Goal: Task Accomplishment & Management: Use online tool/utility

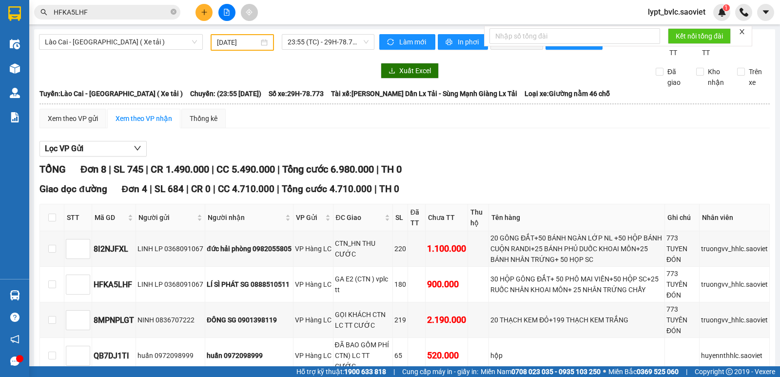
click at [112, 45] on span "Lào Cai - [GEOGRAPHIC_DATA] ( Xe tải )" at bounding box center [121, 42] width 152 height 15
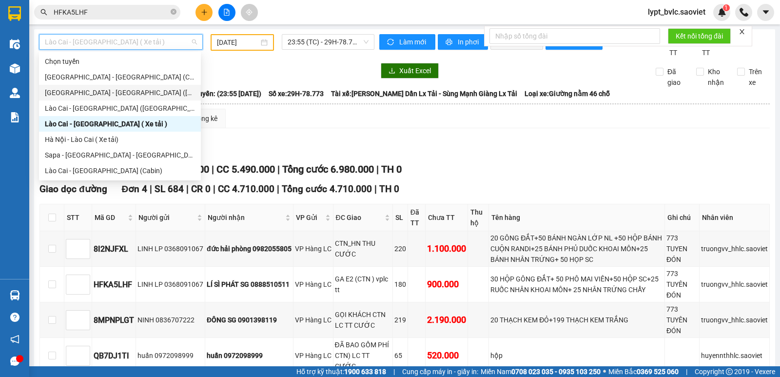
click at [113, 89] on div "[GEOGRAPHIC_DATA] - [GEOGRAPHIC_DATA] ([GEOGRAPHIC_DATA])" at bounding box center [120, 92] width 150 height 11
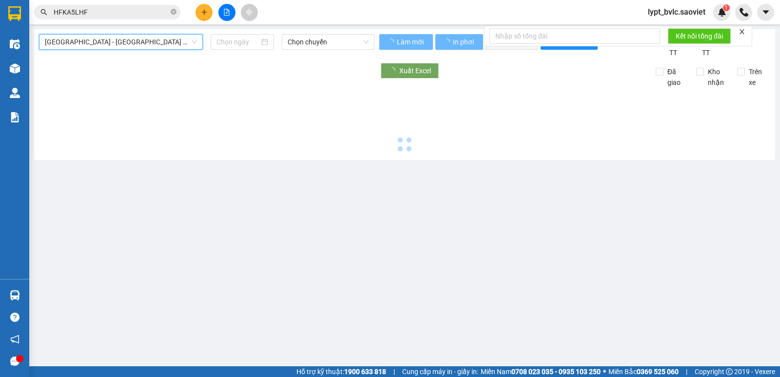
type input "[DATE]"
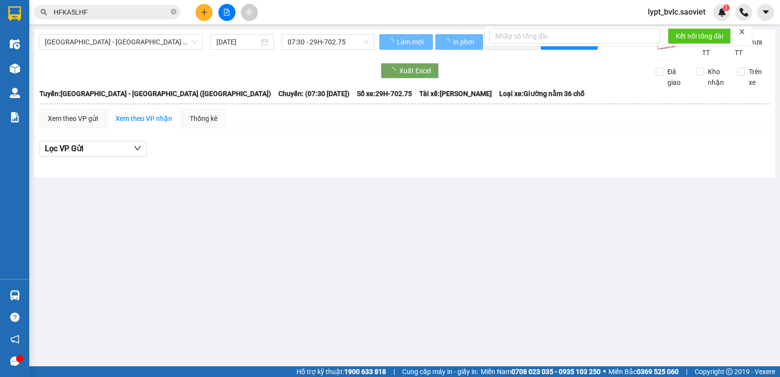
drag, startPoint x: 108, startPoint y: 105, endPoint x: 108, endPoint y: 53, distance: 52.7
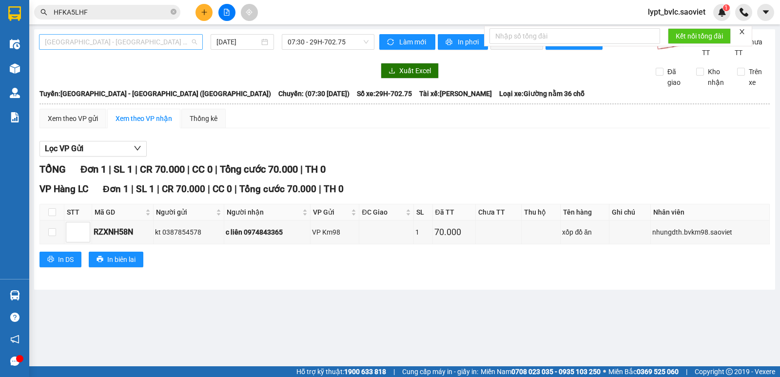
click at [115, 41] on span "[GEOGRAPHIC_DATA] - [GEOGRAPHIC_DATA] ([GEOGRAPHIC_DATA])" at bounding box center [121, 42] width 152 height 15
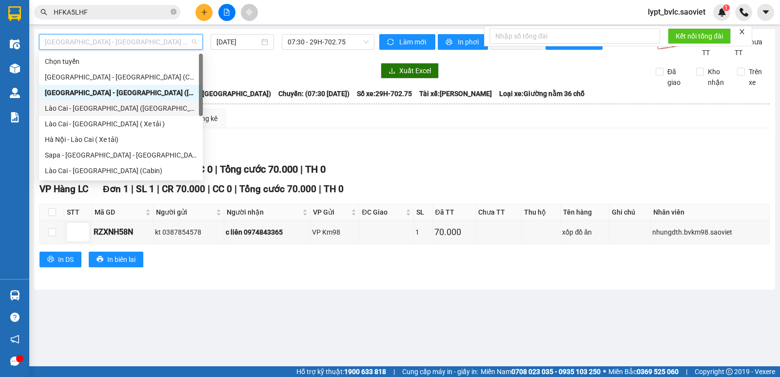
click at [104, 109] on div "Lào Cai - [GEOGRAPHIC_DATA] ([GEOGRAPHIC_DATA])" at bounding box center [121, 108] width 152 height 11
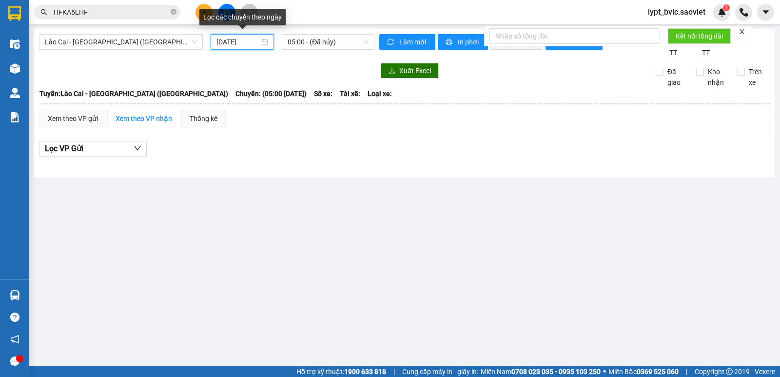
click at [248, 42] on input "[DATE]" at bounding box center [238, 42] width 43 height 11
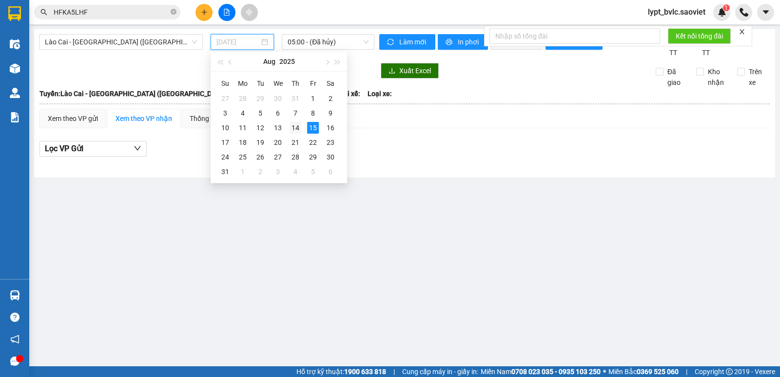
click at [300, 128] on div "14" at bounding box center [296, 128] width 12 height 12
type input "[DATE]"
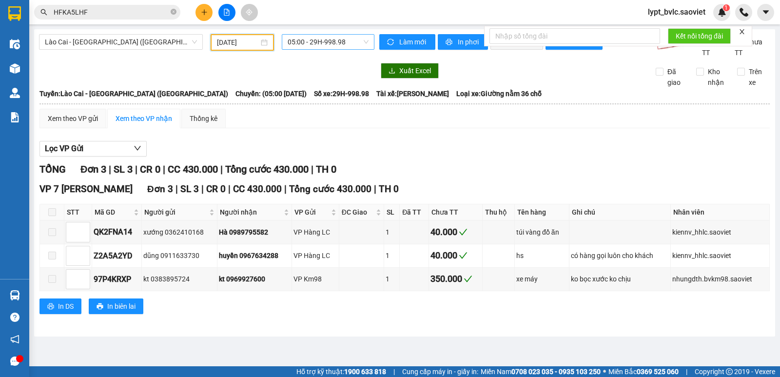
click at [331, 45] on span "05:00 - 29H-998.98" at bounding box center [328, 42] width 80 height 15
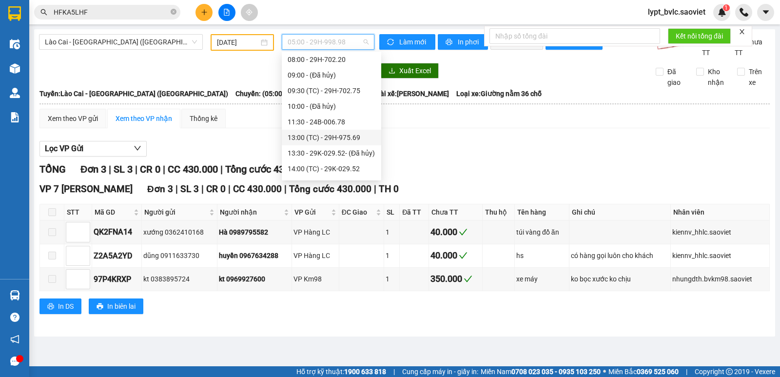
scroll to position [98, 0]
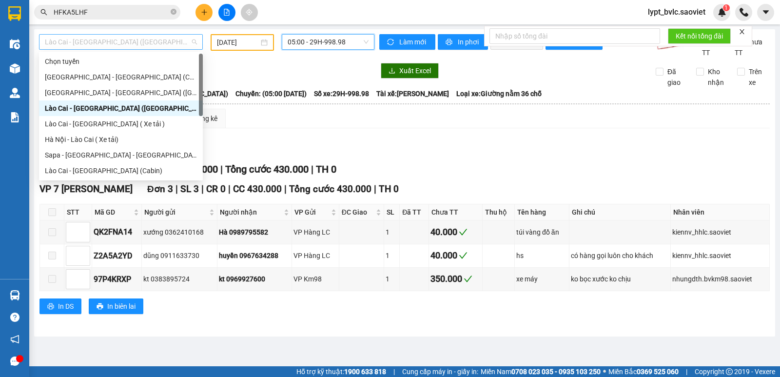
click at [89, 36] on span "Lào Cai - [GEOGRAPHIC_DATA] ([GEOGRAPHIC_DATA])" at bounding box center [121, 42] width 152 height 15
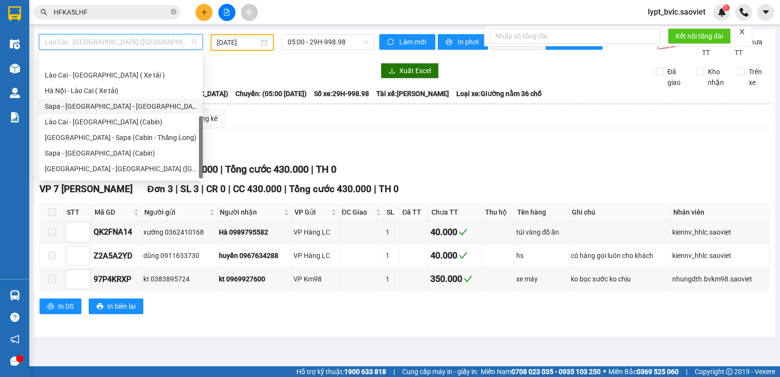
scroll to position [78, 0]
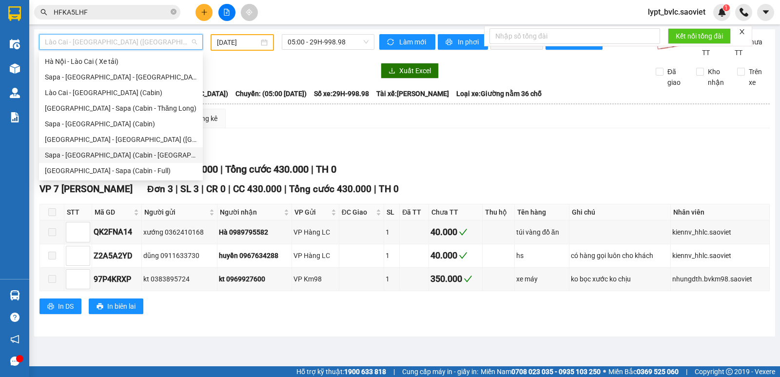
click at [80, 152] on div "Sapa - [GEOGRAPHIC_DATA] (Cabin - [GEOGRAPHIC_DATA])" at bounding box center [121, 155] width 152 height 11
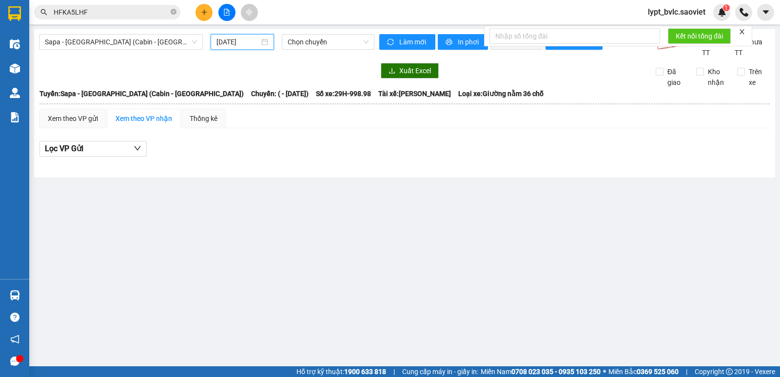
click at [242, 42] on input "[DATE]" at bounding box center [238, 42] width 43 height 11
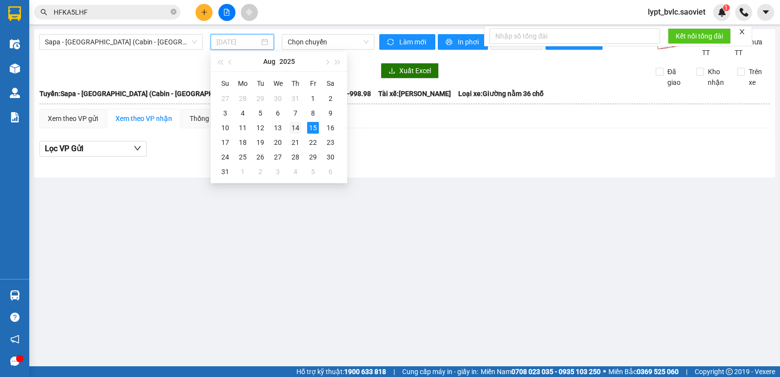
click at [300, 132] on div "14" at bounding box center [296, 128] width 12 height 12
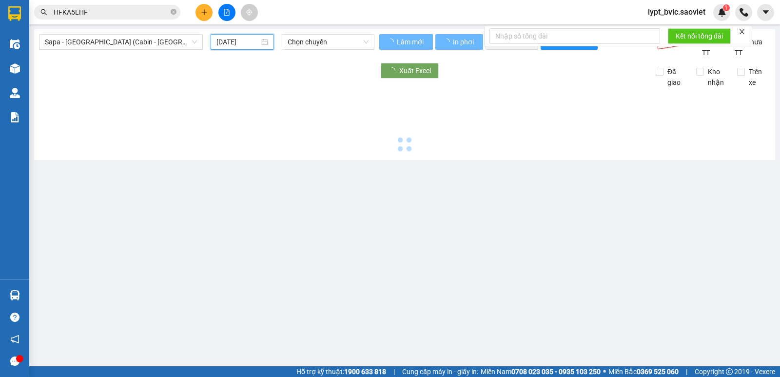
type input "[DATE]"
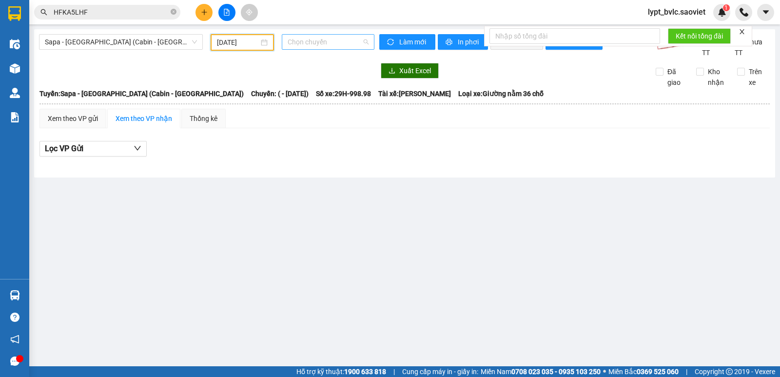
scroll to position [0, 0]
click at [346, 43] on span "Chọn chuyến" at bounding box center [328, 42] width 80 height 15
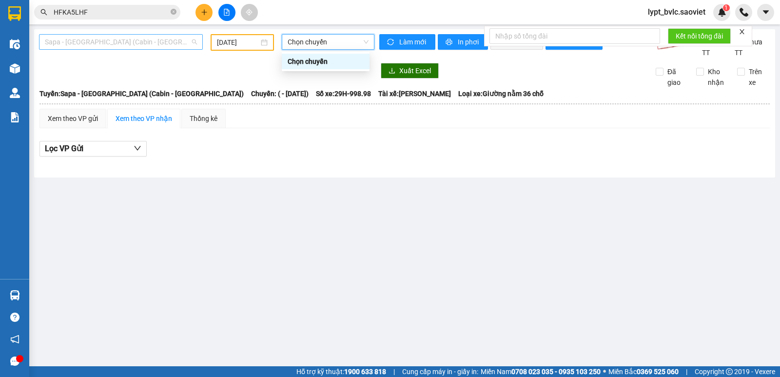
click at [126, 44] on span "Sapa - [GEOGRAPHIC_DATA] (Cabin - [GEOGRAPHIC_DATA])" at bounding box center [121, 42] width 152 height 15
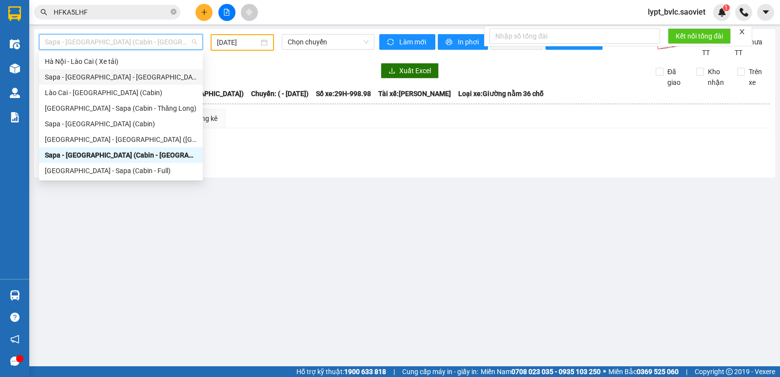
click at [99, 71] on div "Sapa - [GEOGRAPHIC_DATA] - [GEOGRAPHIC_DATA] ([GEOGRAPHIC_DATA])" at bounding box center [121, 77] width 164 height 16
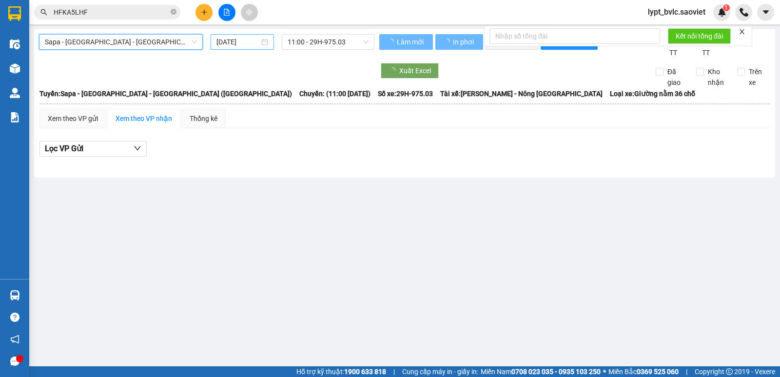
click at [259, 42] on div "[DATE]" at bounding box center [243, 42] width 52 height 11
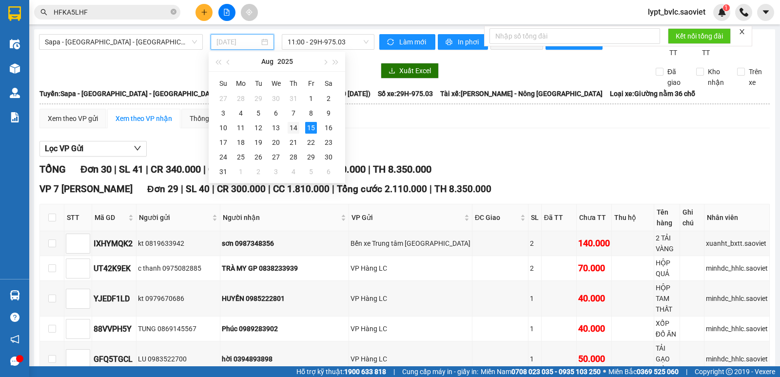
click at [290, 127] on div "14" at bounding box center [294, 128] width 12 height 12
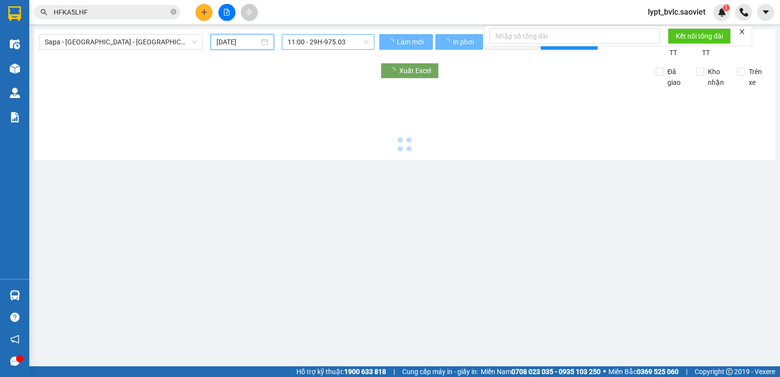
type input "[DATE]"
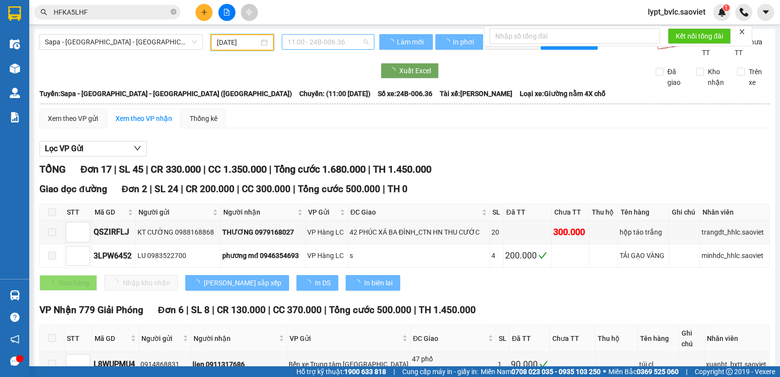
click at [347, 41] on span "11:00 - 24B-006.36" at bounding box center [328, 42] width 80 height 15
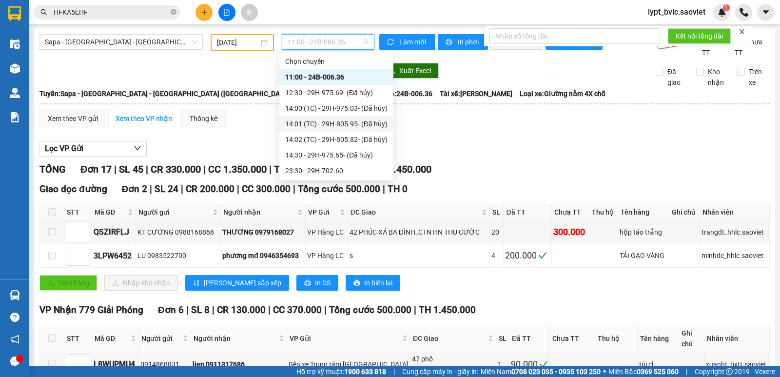
click at [359, 122] on div "14:01 (TC) - 29H-805.95 - (Đã hủy)" at bounding box center [336, 124] width 102 height 11
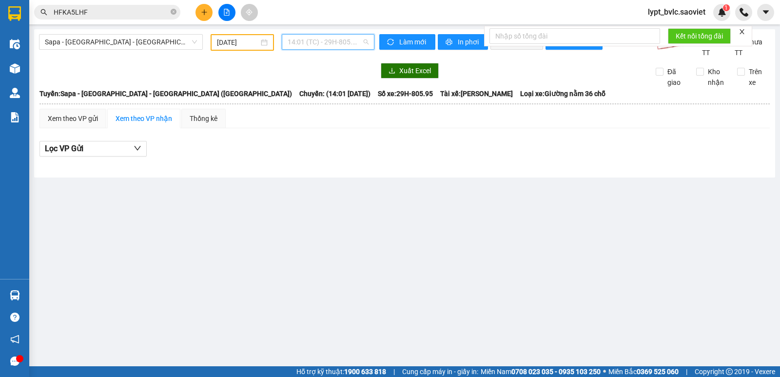
click at [337, 44] on span "14:01 (TC) - 29H-805.95 - (Đã hủy)" at bounding box center [328, 42] width 80 height 15
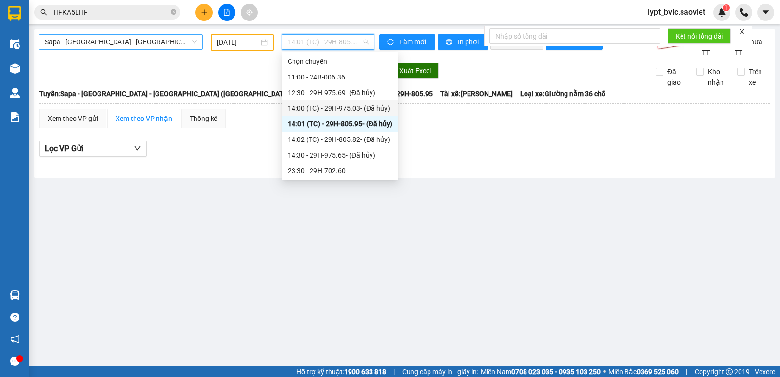
click at [150, 44] on span "Sapa - [GEOGRAPHIC_DATA] - [GEOGRAPHIC_DATA] ([GEOGRAPHIC_DATA])" at bounding box center [121, 42] width 152 height 15
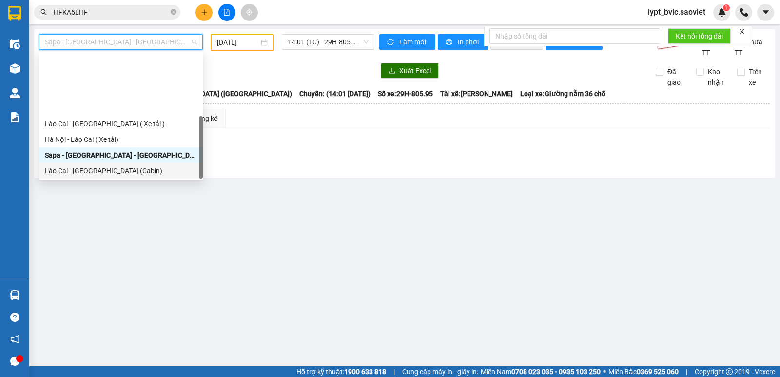
scroll to position [78, 0]
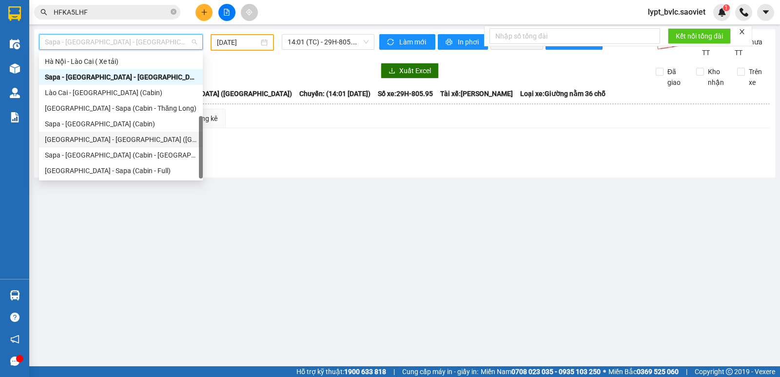
click at [109, 143] on div "[GEOGRAPHIC_DATA] - [GEOGRAPHIC_DATA] ([GEOGRAPHIC_DATA])" at bounding box center [121, 139] width 152 height 11
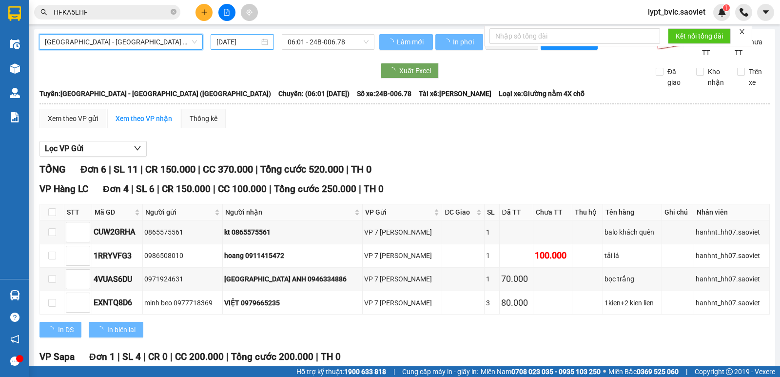
click at [241, 42] on input "[DATE]" at bounding box center [238, 42] width 43 height 11
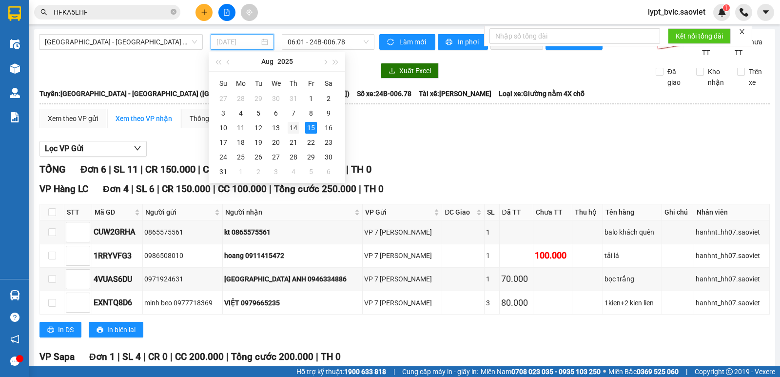
click at [296, 128] on div "14" at bounding box center [294, 128] width 12 height 12
type input "[DATE]"
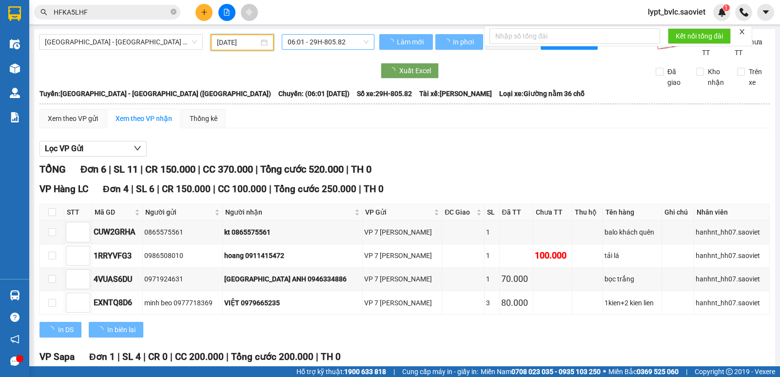
click at [339, 43] on span "06:01 - 29H-805.82" at bounding box center [328, 42] width 80 height 15
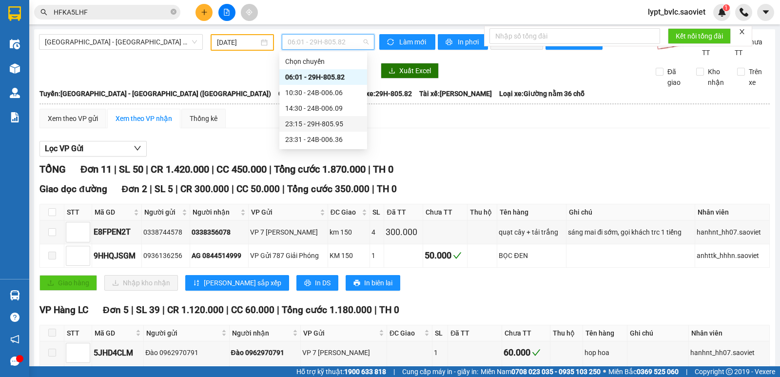
click at [338, 125] on div "23:15 - 29H-805.95" at bounding box center [323, 124] width 76 height 11
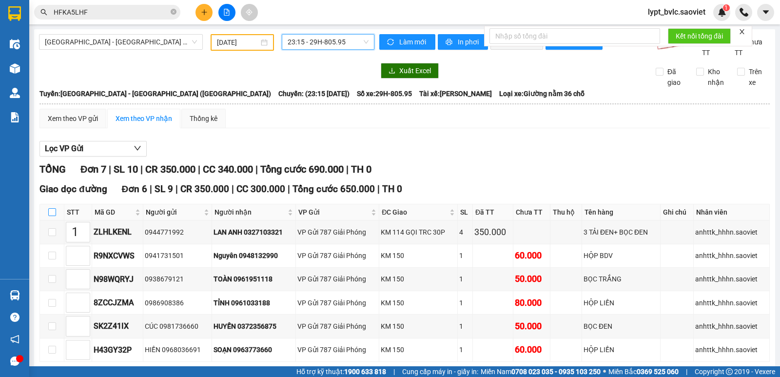
click at [56, 211] on input "checkbox" at bounding box center [52, 212] width 8 height 8
checkbox input "true"
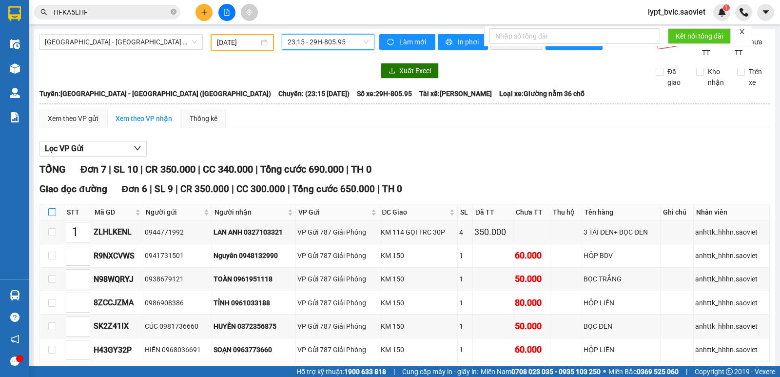
checkbox input "true"
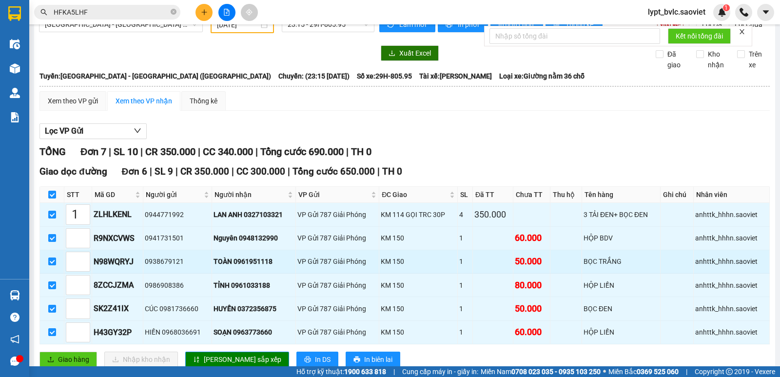
scroll to position [49, 0]
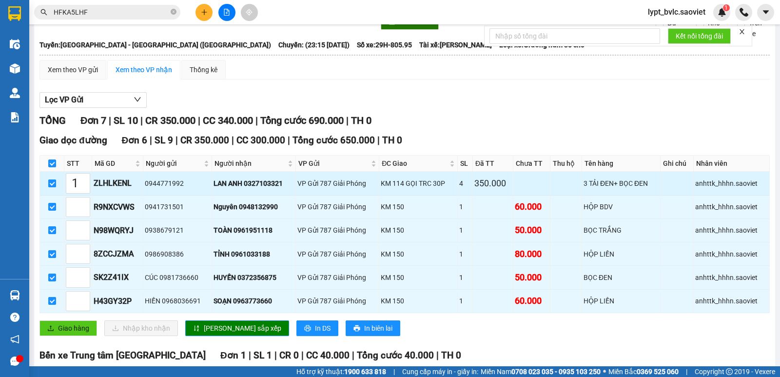
click at [53, 183] on input "checkbox" at bounding box center [52, 184] width 8 height 8
checkbox input "false"
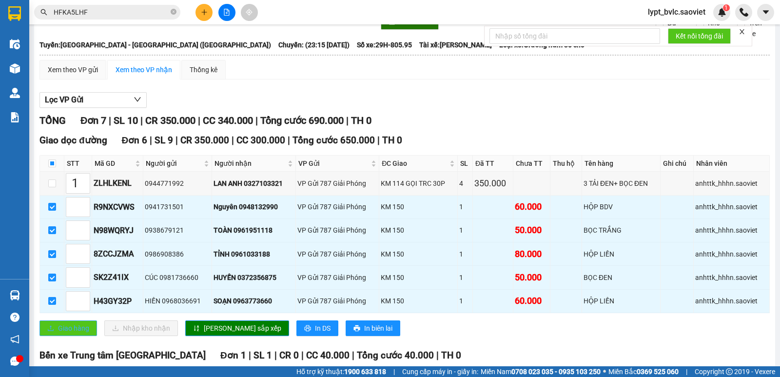
click at [65, 327] on span "Giao hàng" at bounding box center [73, 328] width 31 height 11
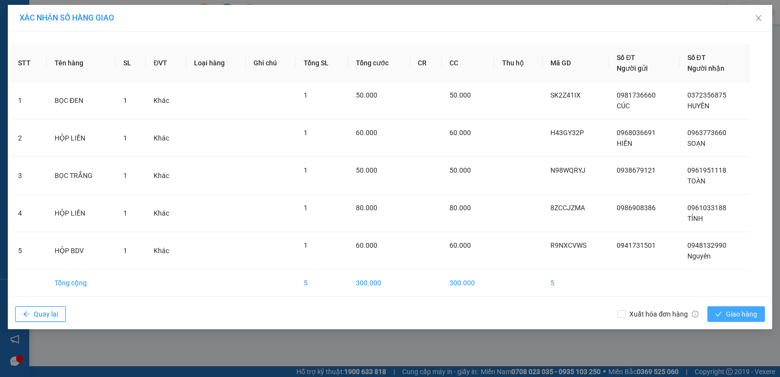
click at [725, 313] on button "Giao hàng" at bounding box center [737, 314] width 58 height 16
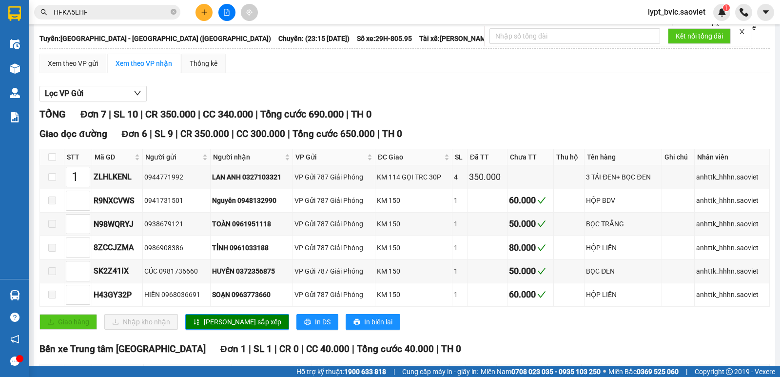
scroll to position [45, 0]
